Goal: Transaction & Acquisition: Subscribe to service/newsletter

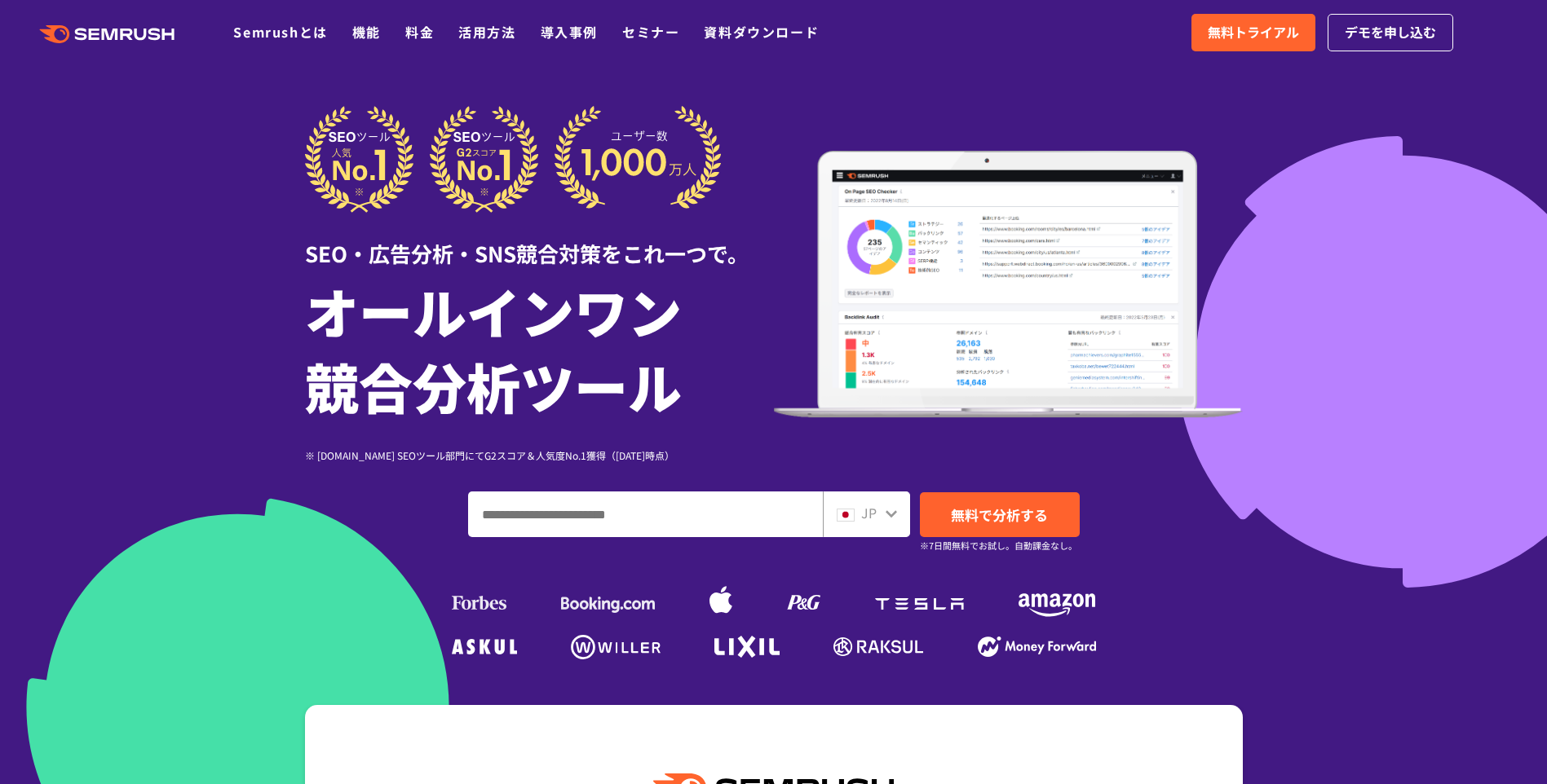
click at [878, 492] on div "JP" at bounding box center [867, 514] width 88 height 46
click at [886, 513] on icon at bounding box center [891, 513] width 13 height 13
click at [897, 522] on div "JP" at bounding box center [867, 514] width 88 height 46
drag, startPoint x: 897, startPoint y: 522, endPoint x: 878, endPoint y: 503, distance: 26.9
click at [889, 497] on div "JP" at bounding box center [867, 514] width 88 height 46
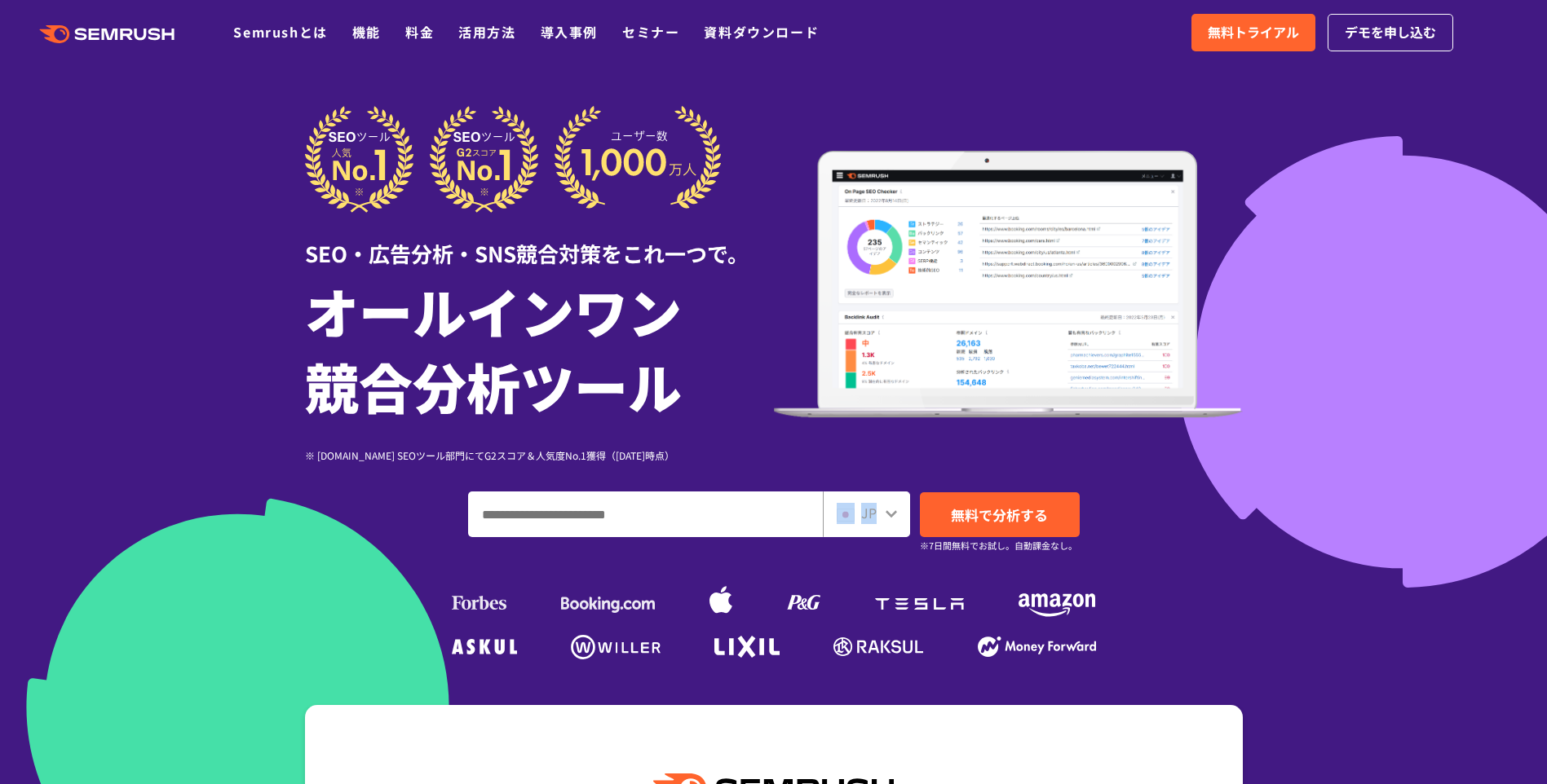
click at [857, 514] on div "JP" at bounding box center [863, 513] width 52 height 21
click at [874, 514] on span "JP" at bounding box center [869, 513] width 16 height 20
click at [893, 517] on icon at bounding box center [891, 513] width 13 height 13
click at [887, 506] on div at bounding box center [891, 511] width 13 height 21
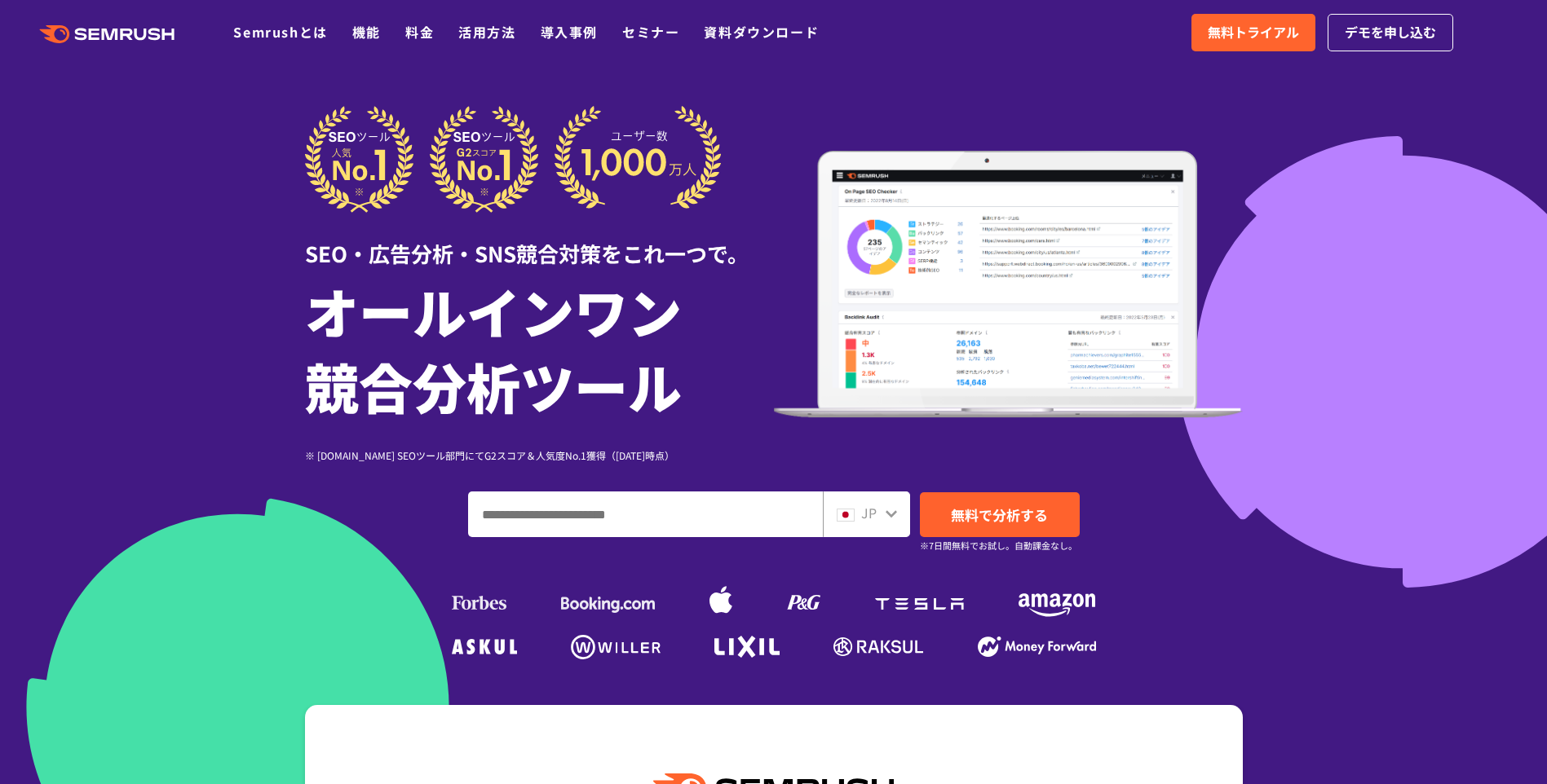
click at [887, 506] on div at bounding box center [891, 511] width 13 height 21
drag, startPoint x: 887, startPoint y: 506, endPoint x: 726, endPoint y: 522, distance: 161.8
click at [726, 521] on input "ドメイン、キーワードまたはURLを入力してください" at bounding box center [646, 514] width 353 height 44
click at [1219, 38] on span "無料トライアル" at bounding box center [1254, 32] width 92 height 21
